Goal: Navigation & Orientation: Go to known website

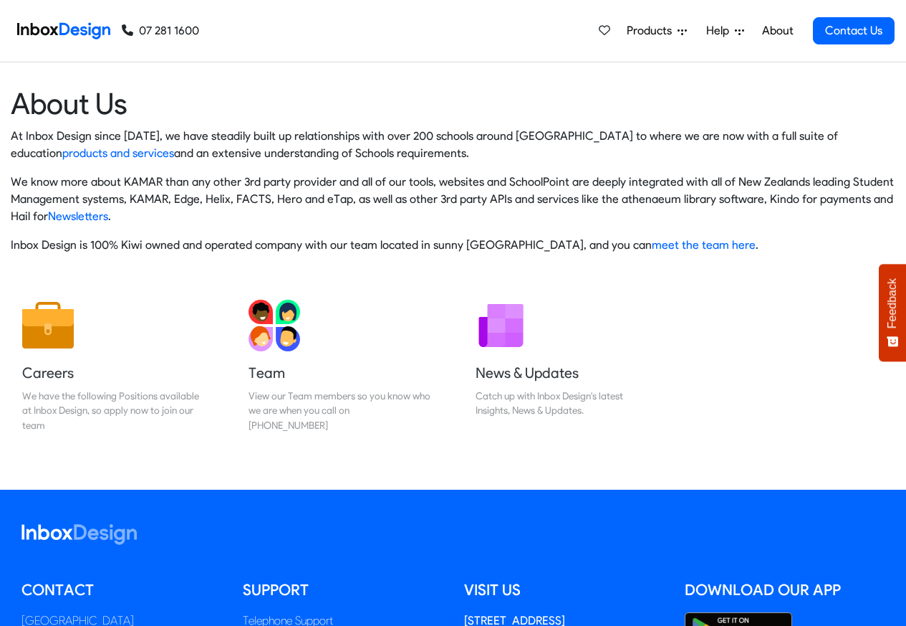
click at [65, 29] on img at bounding box center [63, 30] width 93 height 29
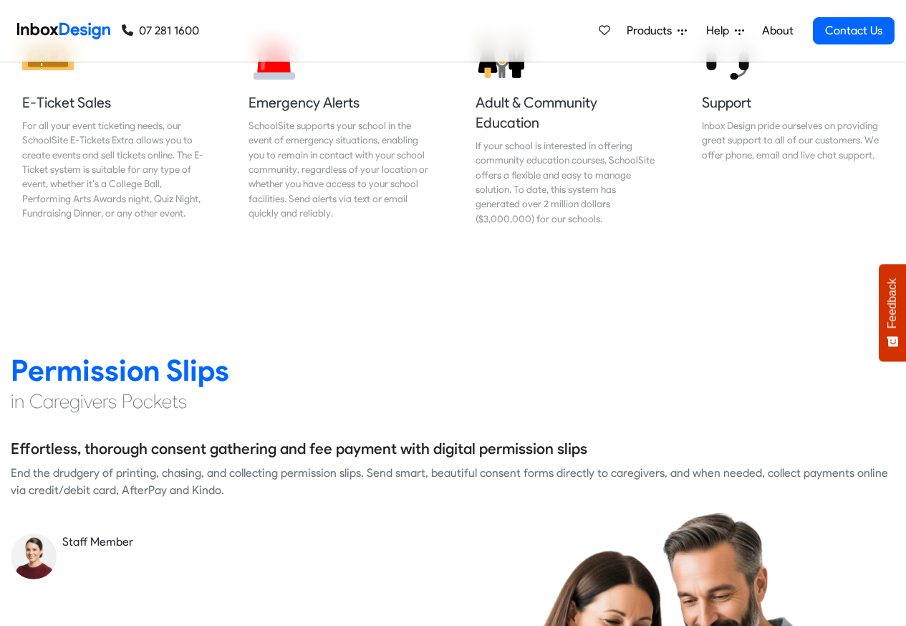
scroll to position [16, 0]
